Goal: Find contact information: Find contact information

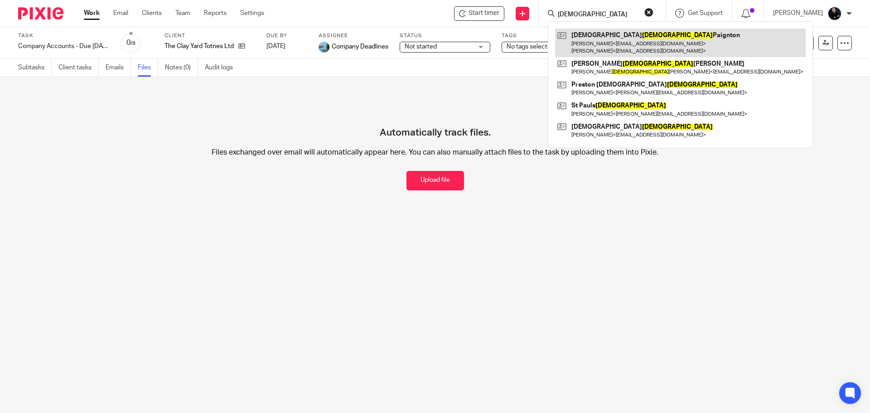
type input "church"
click at [656, 48] on link at bounding box center [680, 43] width 250 height 28
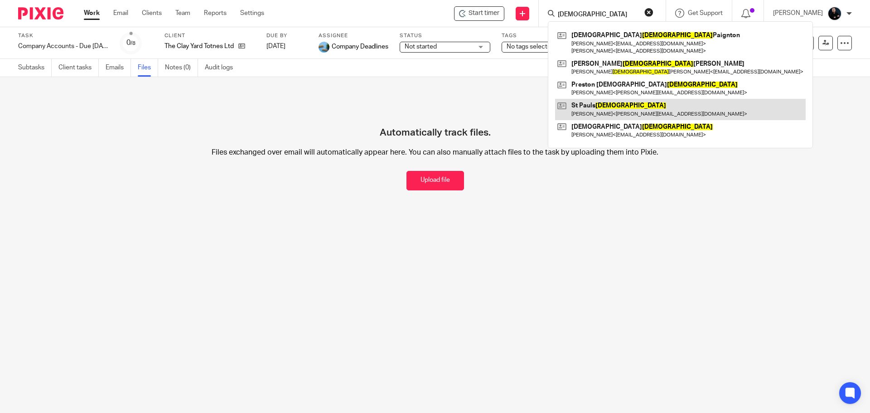
click at [612, 108] on link at bounding box center [680, 109] width 250 height 21
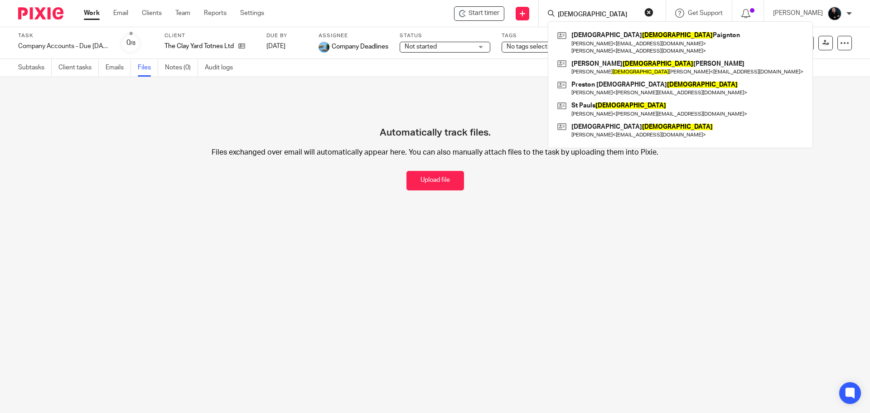
click at [198, 111] on div "Automatically track files. Files exchanged over email will automatically appear…" at bounding box center [434, 142] width 833 height 95
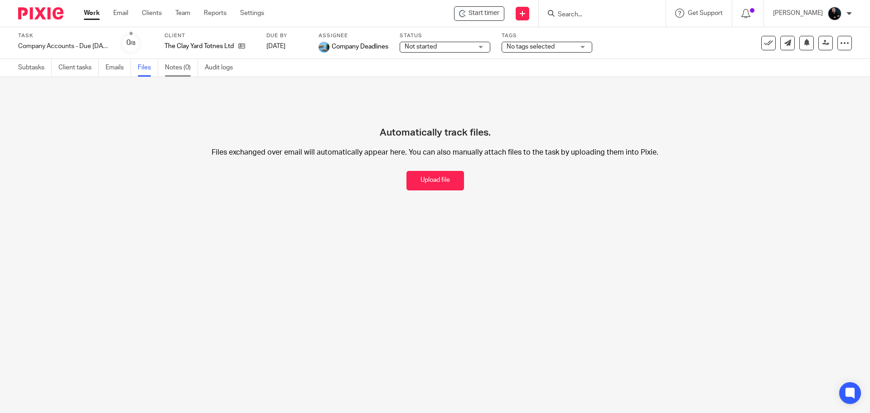
click at [177, 68] on link "Notes (0)" at bounding box center [181, 68] width 33 height 18
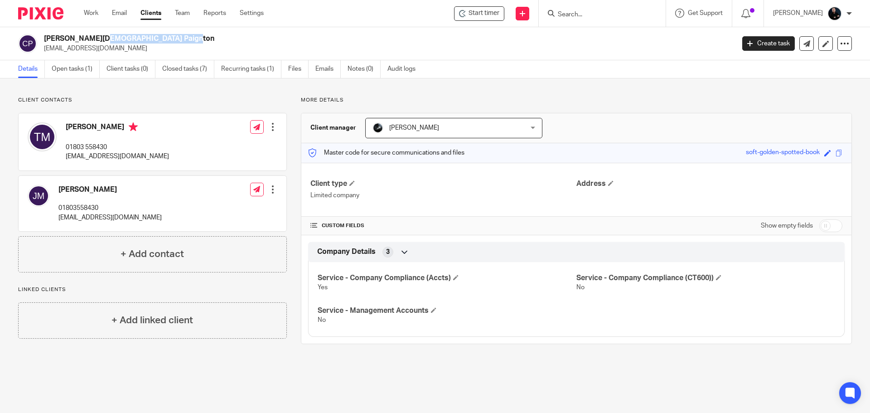
drag, startPoint x: 58, startPoint y: 33, endPoint x: 44, endPoint y: 34, distance: 14.1
click at [44, 34] on h2 "[PERSON_NAME][DEMOGRAPHIC_DATA] Paignton" at bounding box center [318, 39] width 548 height 10
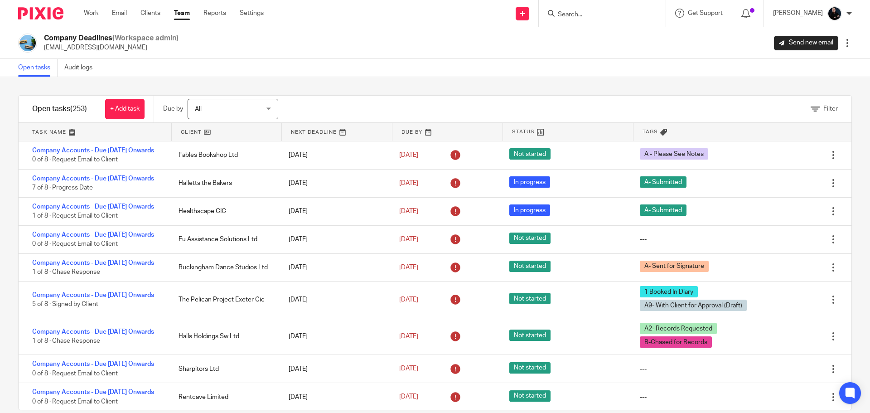
scroll to position [2808, 0]
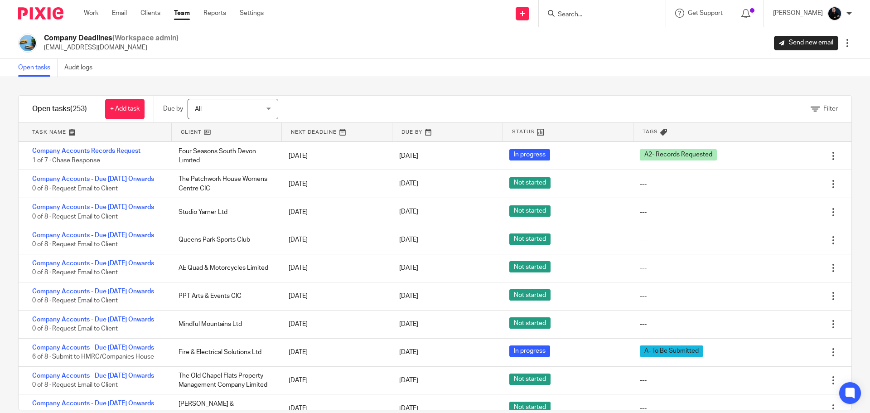
click at [604, 11] on input "Search" at bounding box center [598, 15] width 82 height 8
type input "clay yard"
click at [606, 34] on link at bounding box center [611, 36] width 112 height 14
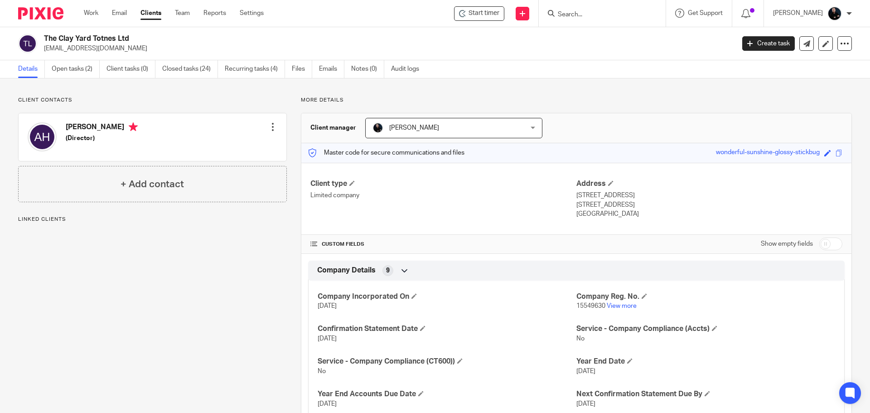
click at [149, 290] on div "Client contacts Alison Hannah (Director) Edit contact Create client from contac…" at bounding box center [145, 277] width 283 height 363
drag, startPoint x: 130, startPoint y: 48, endPoint x: 44, endPoint y: 48, distance: 85.6
click at [44, 48] on p "info@theclayyardtotnes.co.uk" at bounding box center [386, 48] width 684 height 9
copy p "info@theclayyardtotnes.co.uk"
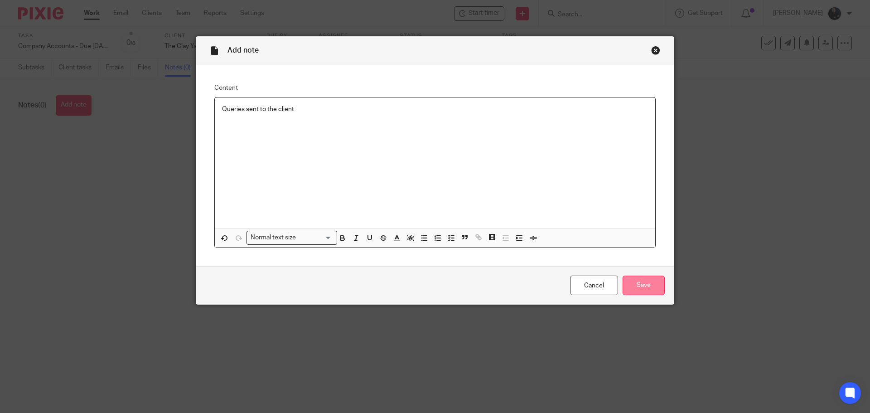
click at [631, 289] on input "Save" at bounding box center [643, 284] width 42 height 19
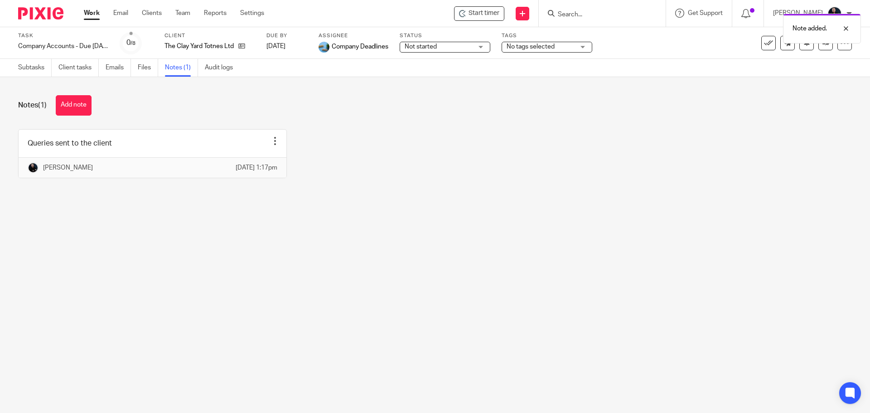
click at [522, 47] on span "No tags selected" at bounding box center [530, 46] width 48 height 6
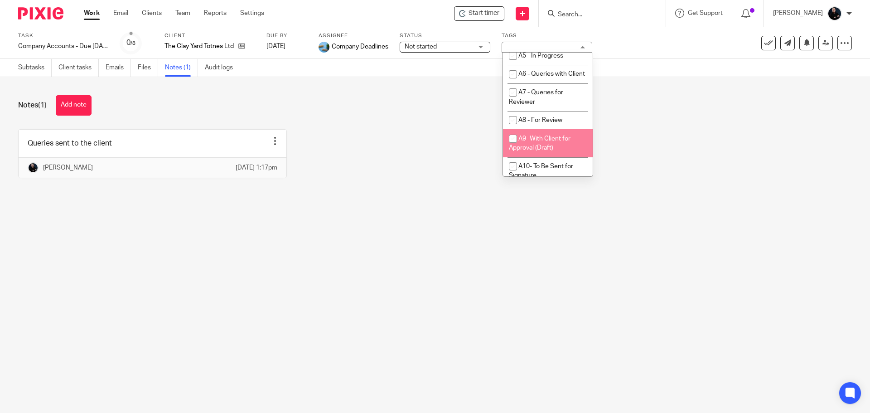
scroll to position [408, 0]
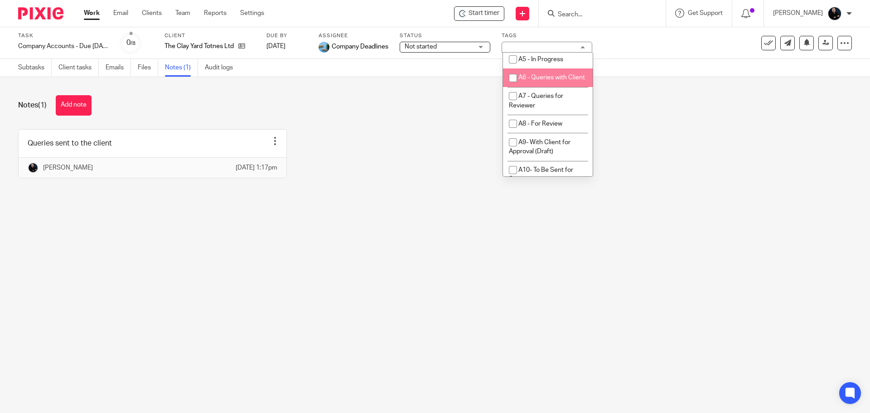
click at [523, 87] on li "A6 - Queries with Client" at bounding box center [548, 77] width 90 height 19
checkbox input "true"
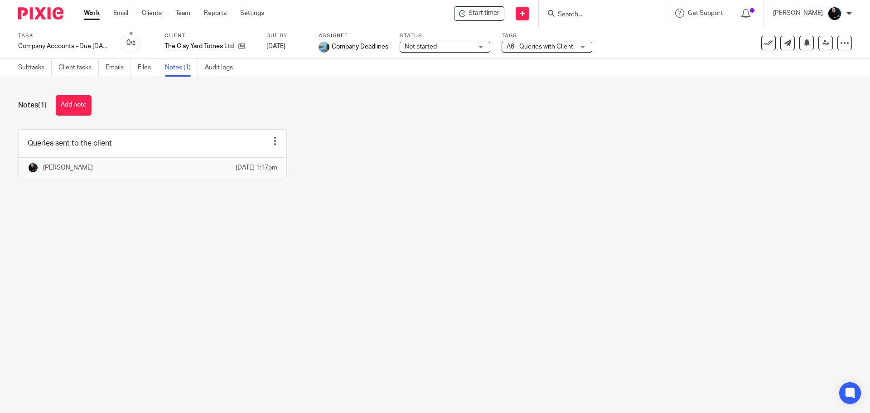
click at [385, 145] on div "Queries sent to the client Edit note Delete note [PERSON_NAME] [DATE] 1:17pm" at bounding box center [427, 160] width 847 height 63
click at [404, 156] on div "Queries sent to the client Edit note Delete note [PERSON_NAME] [DATE] 1:17pm" at bounding box center [427, 160] width 847 height 63
click at [23, 64] on link "Subtasks" at bounding box center [35, 68] width 34 height 18
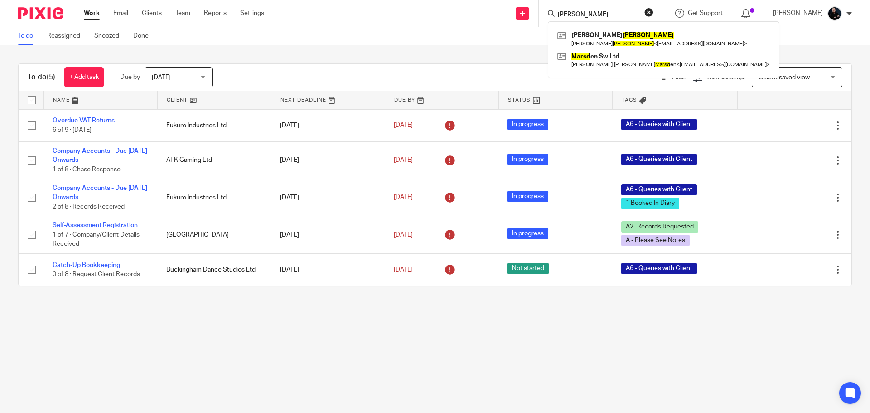
click at [606, 12] on input "[PERSON_NAME]" at bounding box center [598, 15] width 82 height 8
type input "[PERSON_NAME]"
click at [498, 7] on div "Send new email Create task Add client [PERSON_NAME] [PERSON_NAME] [PERSON_NAME]…" at bounding box center [574, 13] width 592 height 27
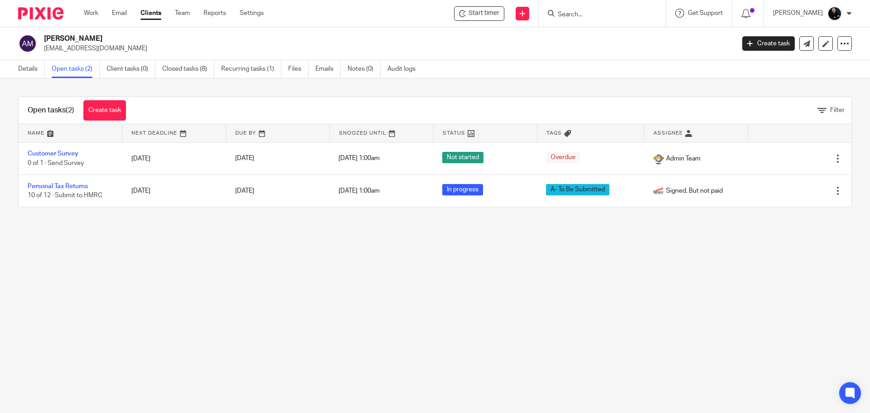
click at [356, 252] on main "Angela Marsh darahsadventures@gmail.com Create task Update from Companies House…" at bounding box center [435, 206] width 870 height 413
click at [308, 236] on main "Angela Marsh darahsadventures@gmail.com Create task Update from Companies House…" at bounding box center [435, 206] width 870 height 413
drag, startPoint x: 109, startPoint y: 47, endPoint x: 43, endPoint y: 48, distance: 66.1
click at [43, 48] on div "Angela Marsh darahsadventures@gmail.com" at bounding box center [373, 43] width 710 height 19
copy p "darahsadventures@gmail.com"
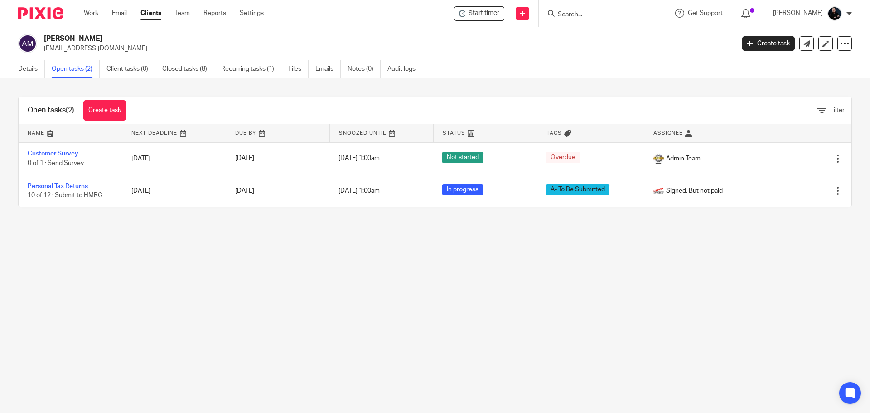
click at [597, 14] on input "Search" at bounding box center [598, 15] width 82 height 8
type input "allm lo"
click at [605, 32] on link at bounding box center [611, 36] width 112 height 14
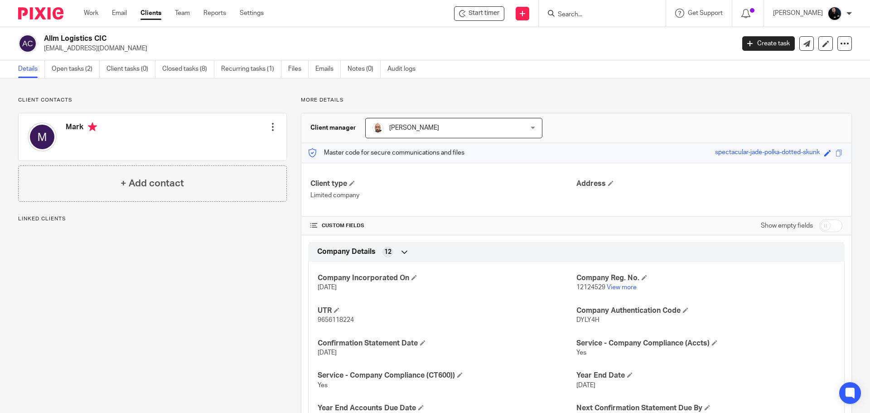
drag, startPoint x: 56, startPoint y: 40, endPoint x: 45, endPoint y: 40, distance: 10.4
click at [45, 40] on h2 "Allm Logistics CIC" at bounding box center [318, 39] width 548 height 10
